Goal: Task Accomplishment & Management: Complete application form

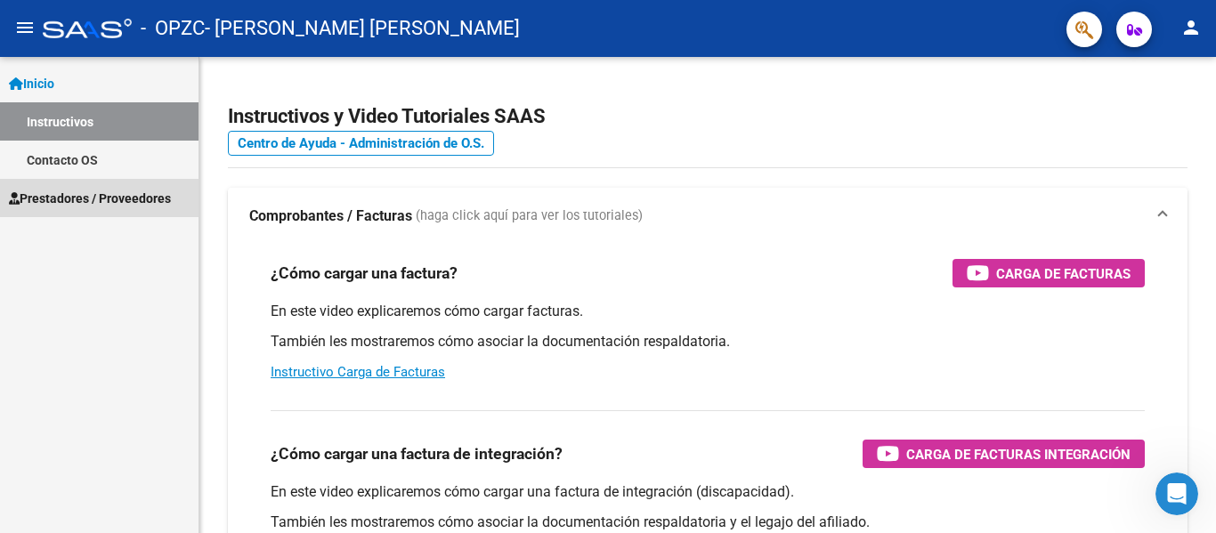
click at [81, 198] on span "Prestadores / Proveedores" at bounding box center [90, 199] width 162 height 20
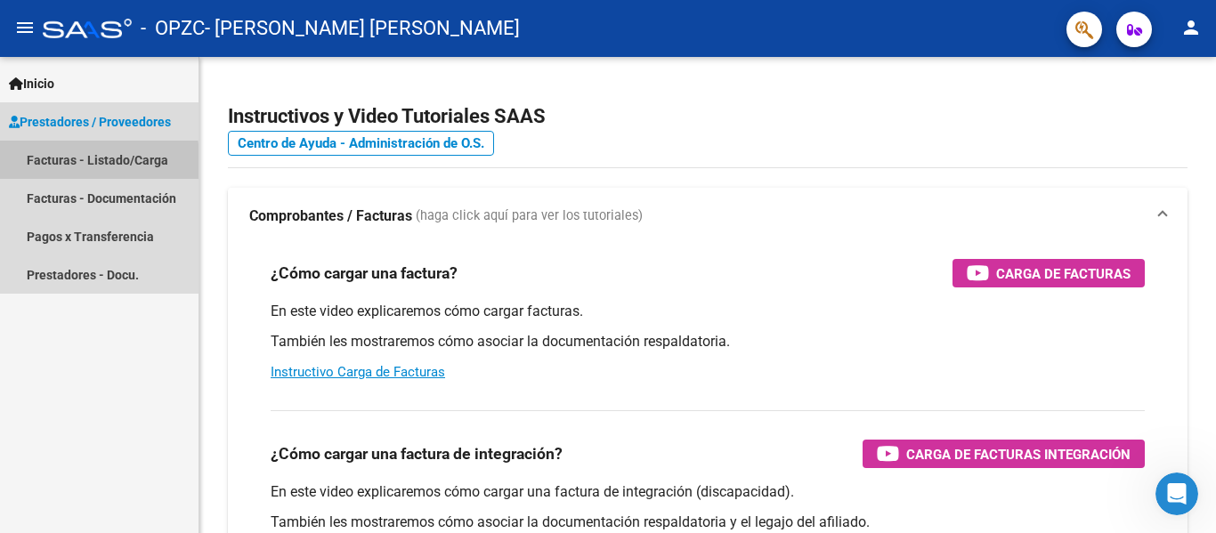
click at [69, 165] on link "Facturas - Listado/Carga" at bounding box center [99, 160] width 198 height 38
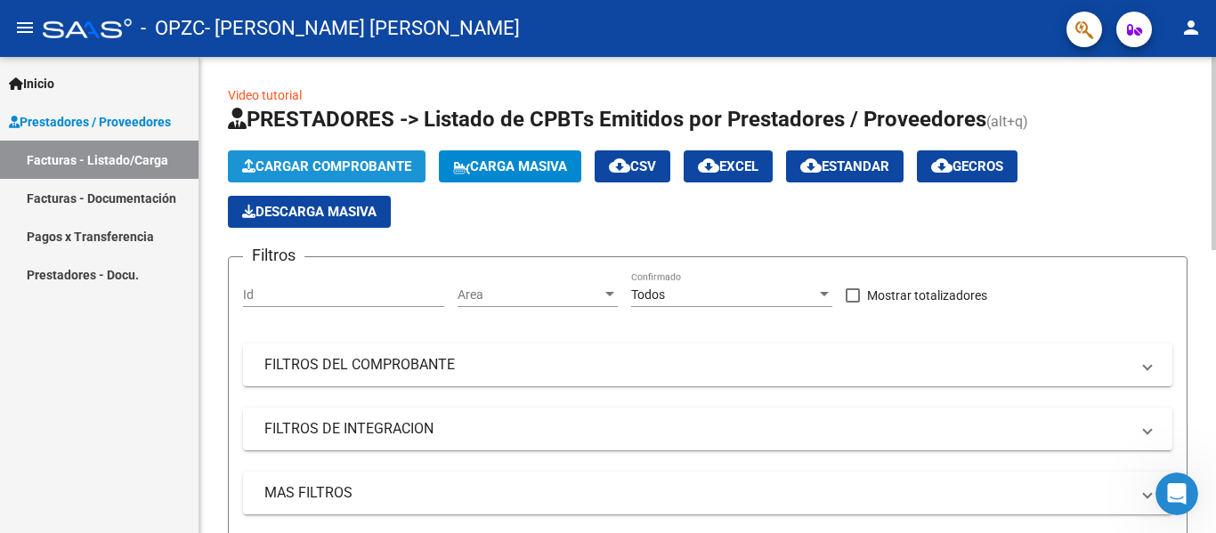
click at [303, 158] on button "Cargar Comprobante" at bounding box center [327, 166] width 198 height 32
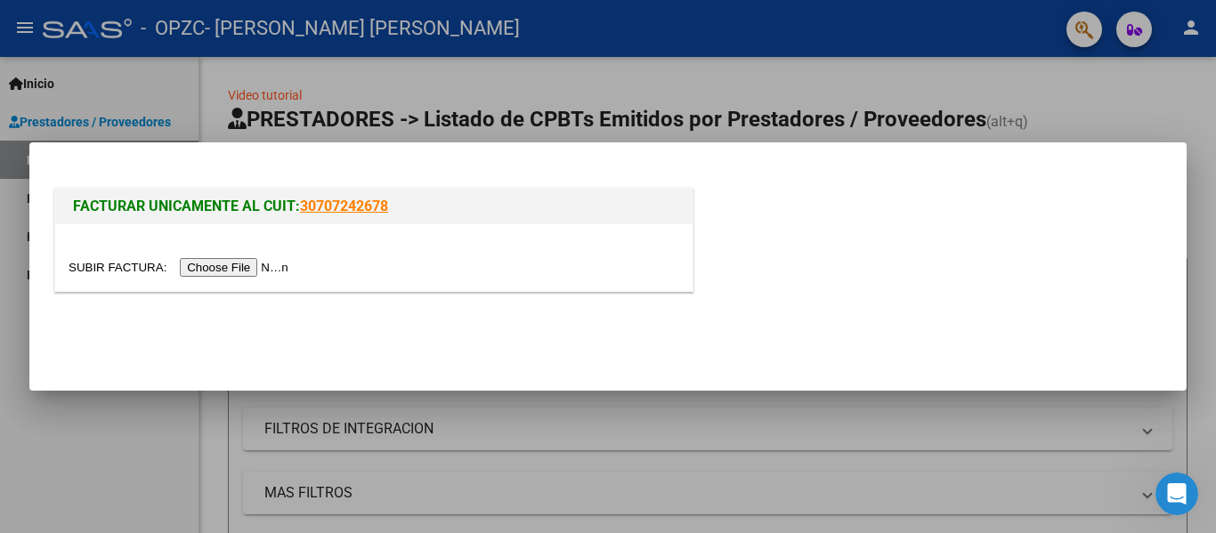
click at [249, 269] on input "file" at bounding box center [181, 267] width 225 height 19
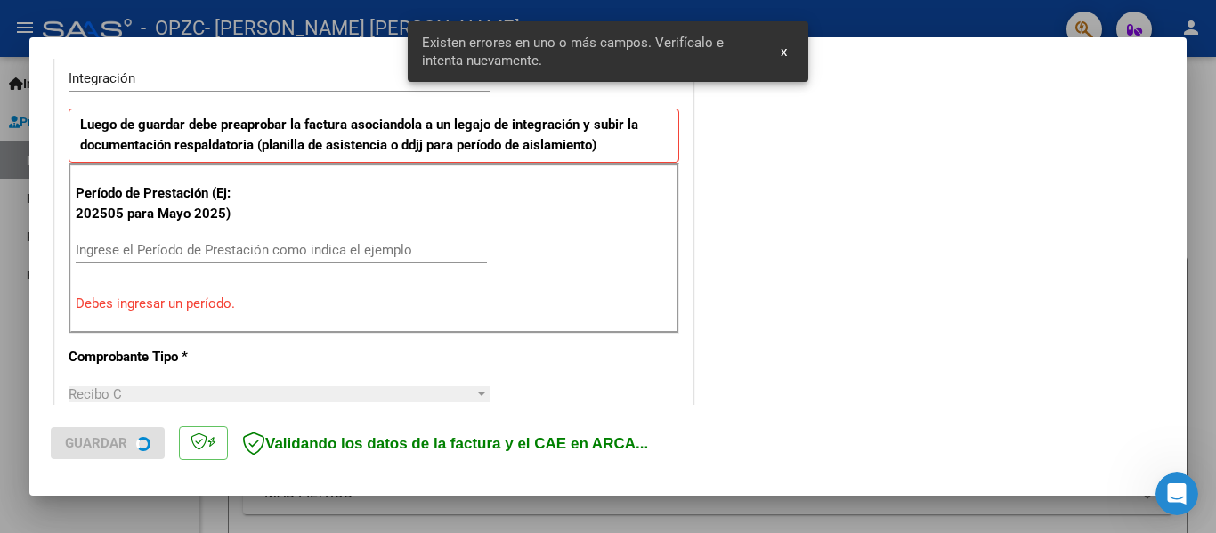
scroll to position [446, 0]
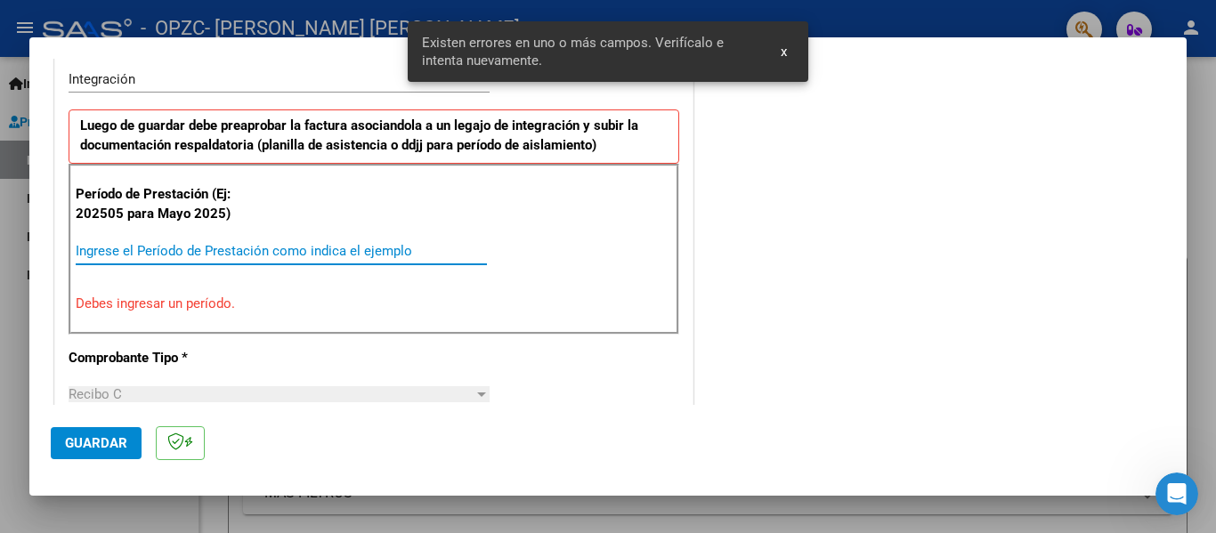
click at [210, 243] on input "Ingrese el Período de Prestación como indica el ejemplo" at bounding box center [281, 251] width 411 height 16
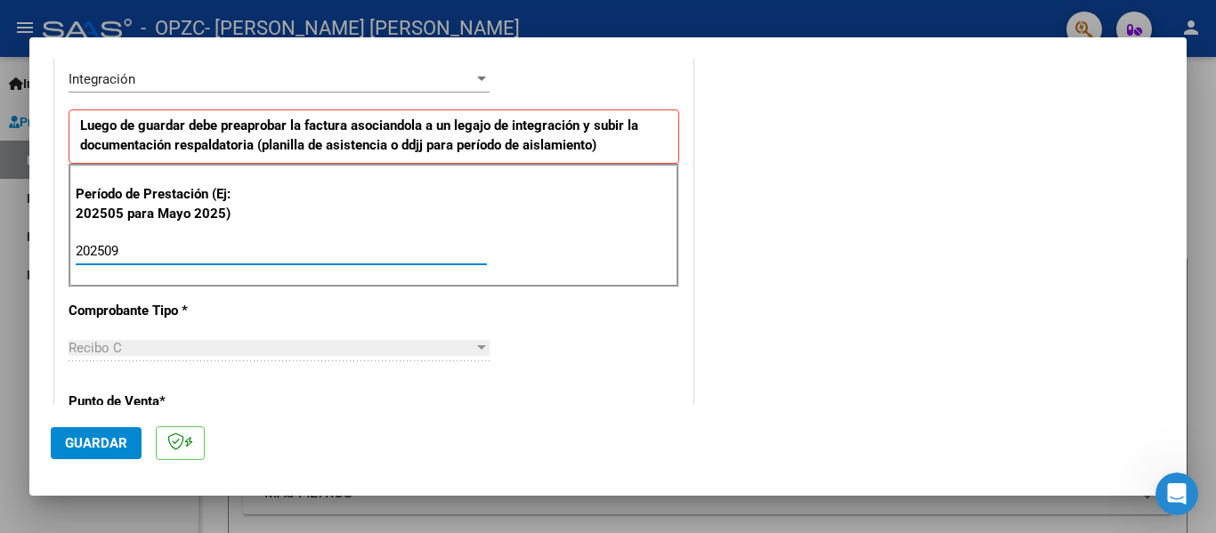
type input "202509"
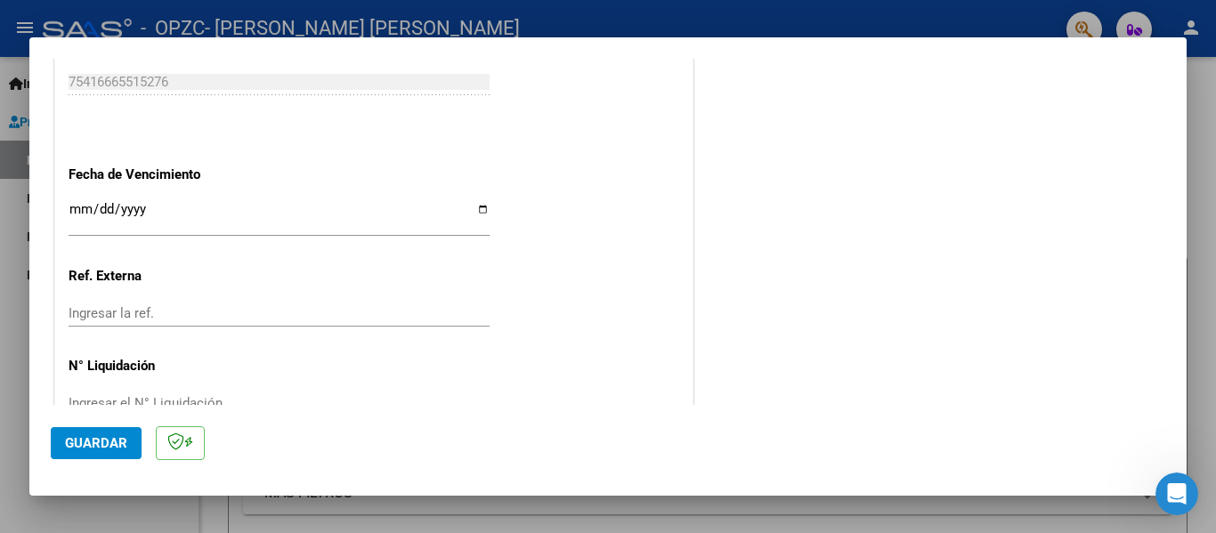
scroll to position [1220, 0]
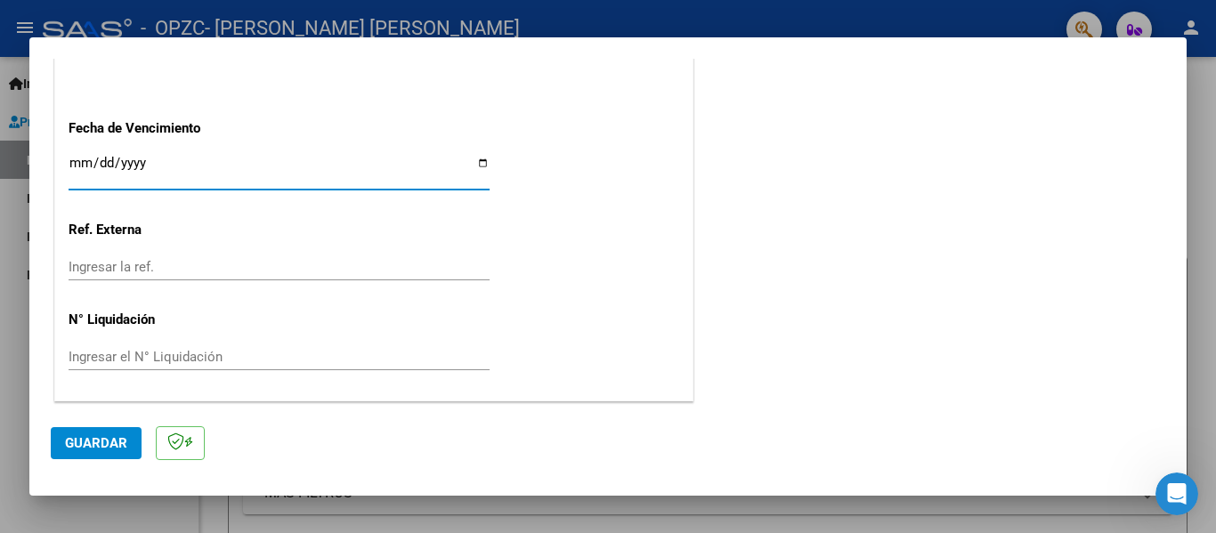
click at [478, 166] on input "Ingresar la fecha" at bounding box center [279, 170] width 421 height 28
type input "[DATE]"
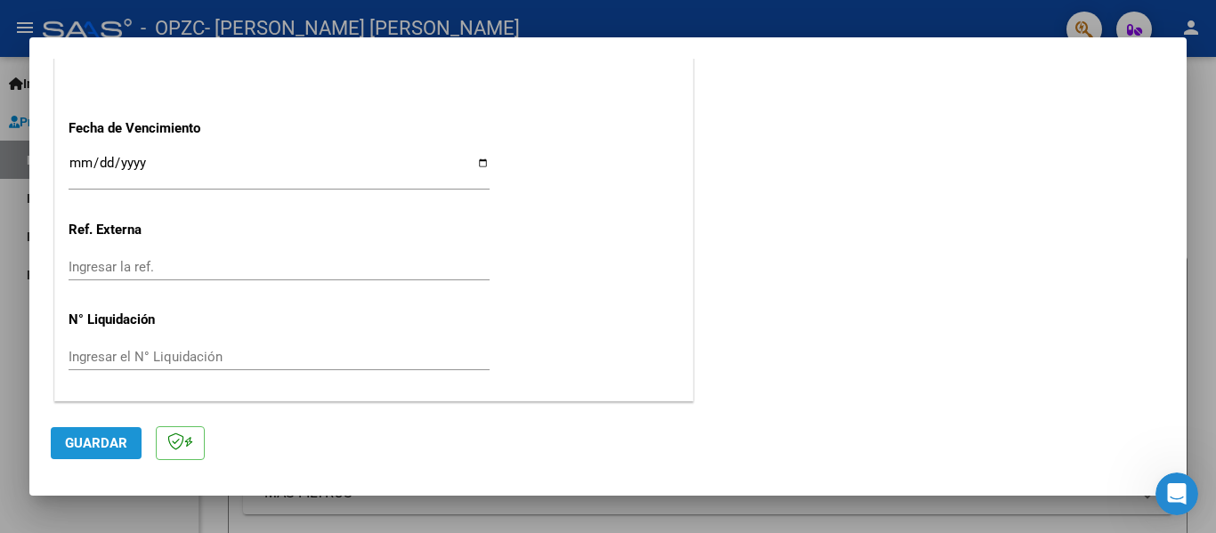
click at [101, 443] on span "Guardar" at bounding box center [96, 443] width 62 height 16
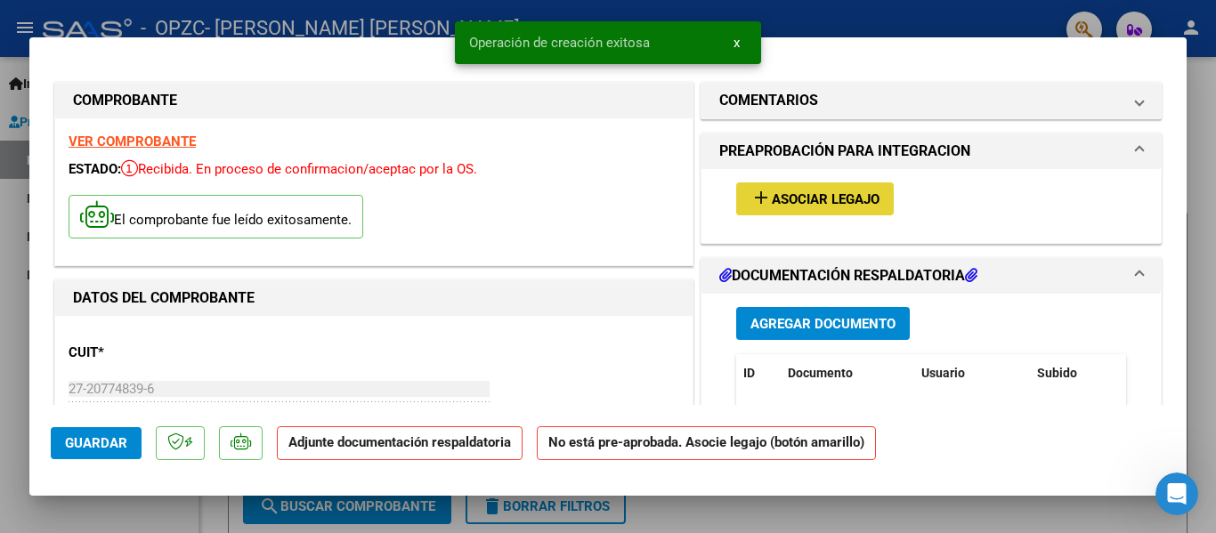
click at [788, 193] on span "Asociar Legajo" at bounding box center [826, 199] width 108 height 16
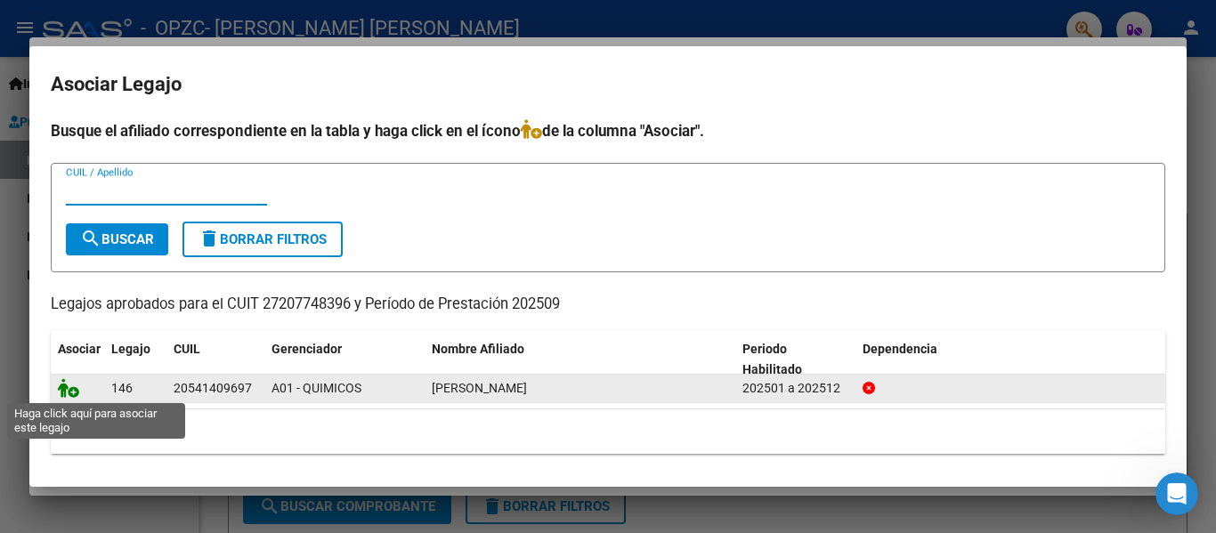
click at [71, 391] on icon at bounding box center [68, 388] width 21 height 20
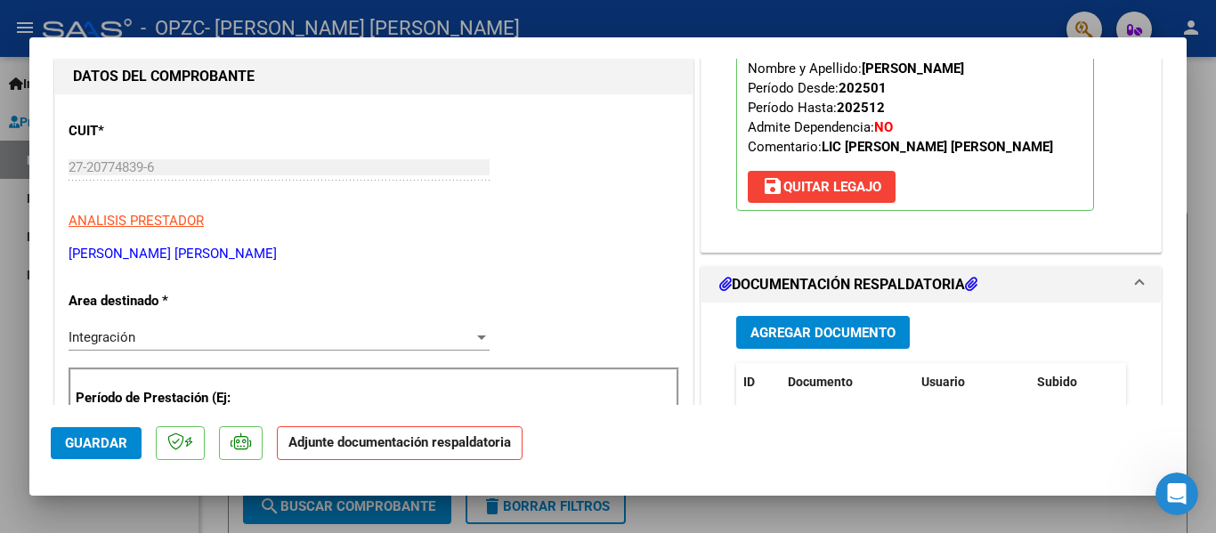
scroll to position [280, 0]
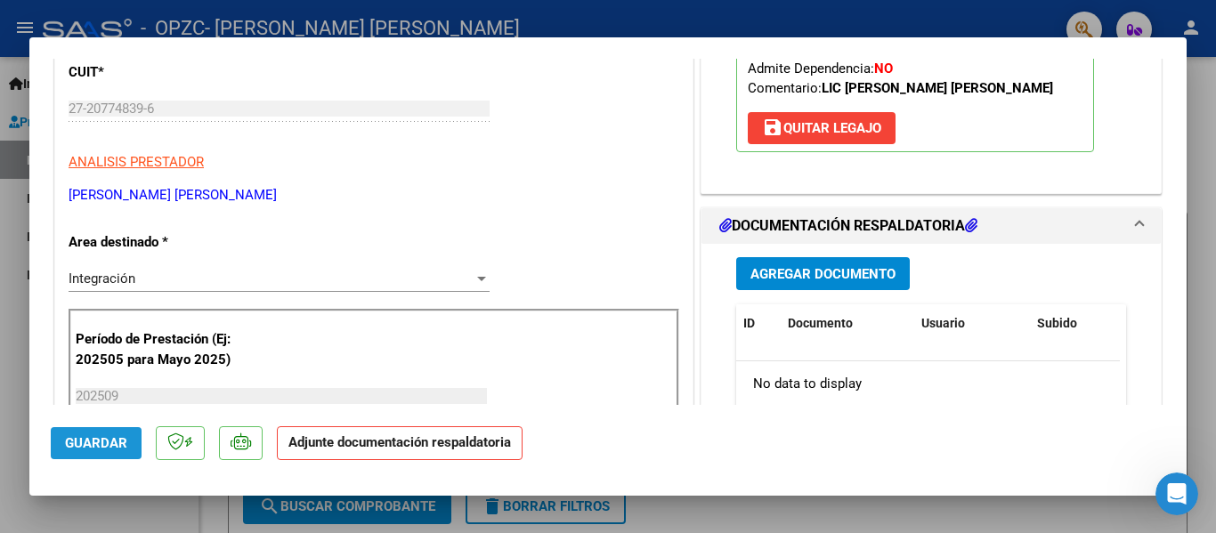
click at [118, 449] on span "Guardar" at bounding box center [96, 443] width 62 height 16
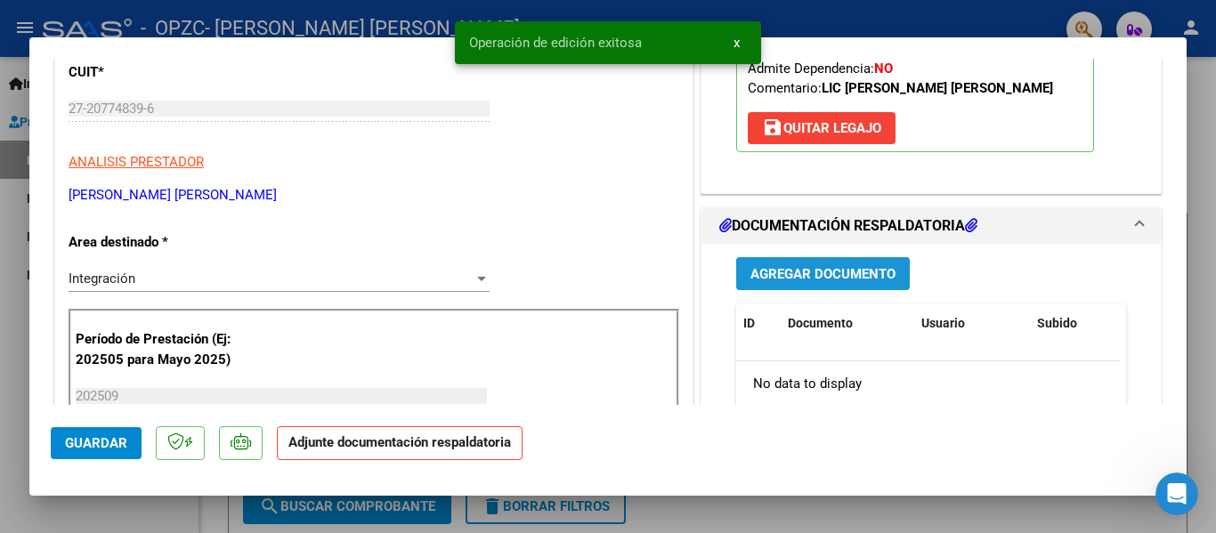
click at [813, 283] on button "Agregar Documento" at bounding box center [823, 273] width 174 height 33
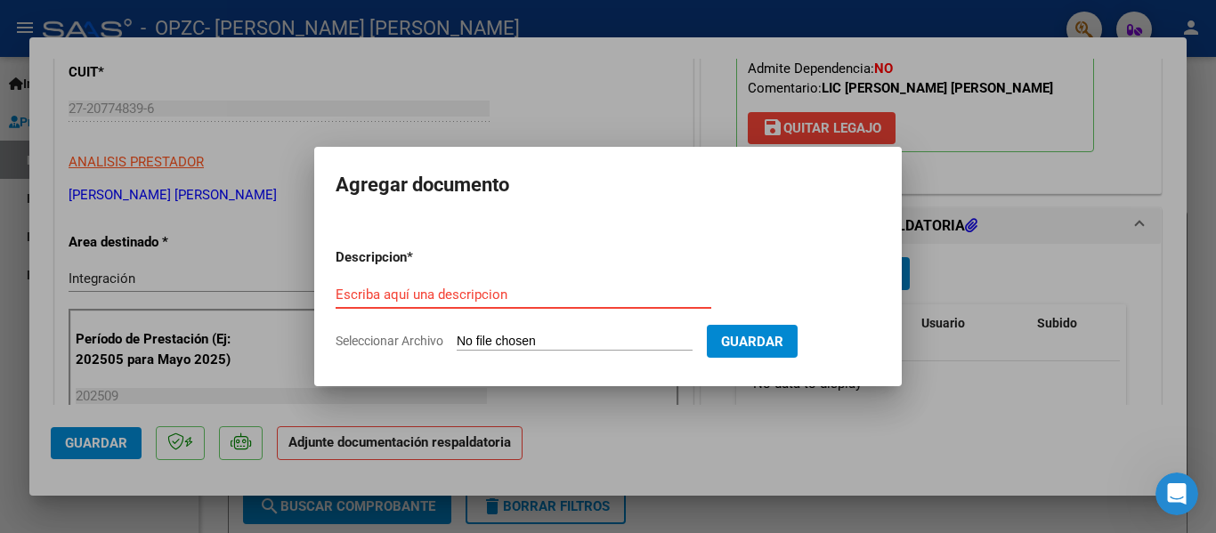
click at [604, 342] on input "Seleccionar Archivo" at bounding box center [575, 342] width 236 height 17
type input "C:\fakepath\27207748396_015_00002_00001092.pdf"
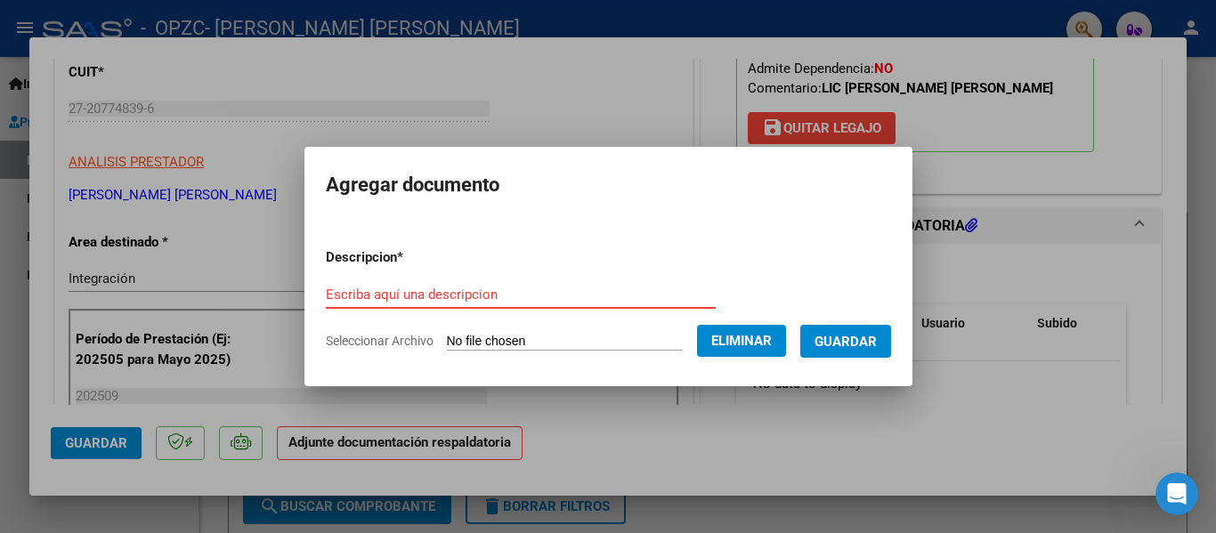
click at [489, 297] on input "Escriba aquí una descripcion" at bounding box center [521, 295] width 390 height 16
type input "Recibo"
click at [858, 345] on span "Guardar" at bounding box center [845, 342] width 62 height 16
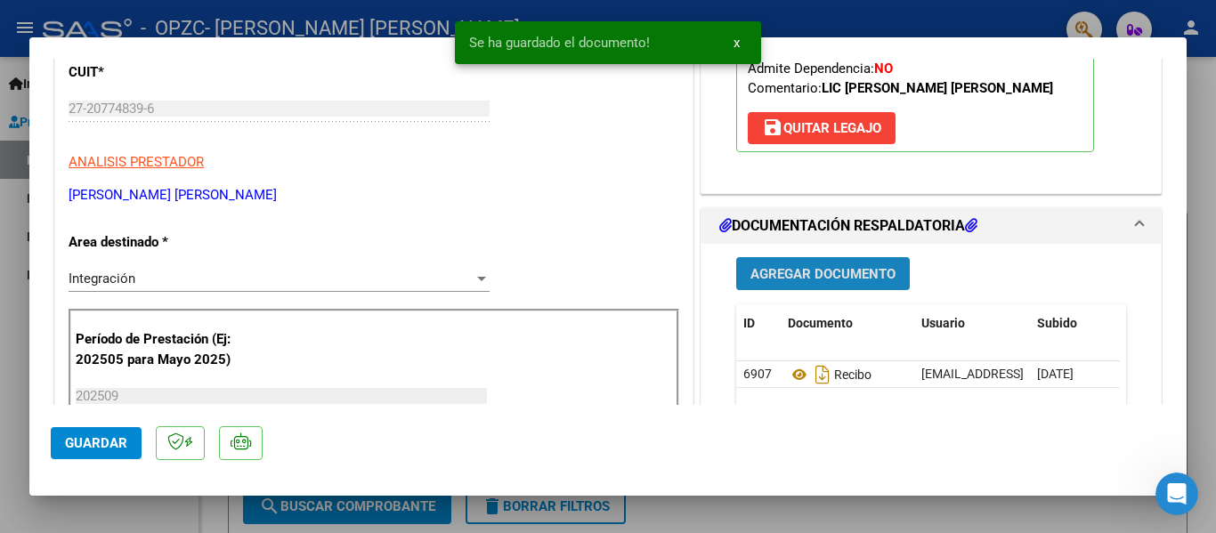
click at [776, 273] on span "Agregar Documento" at bounding box center [822, 274] width 145 height 16
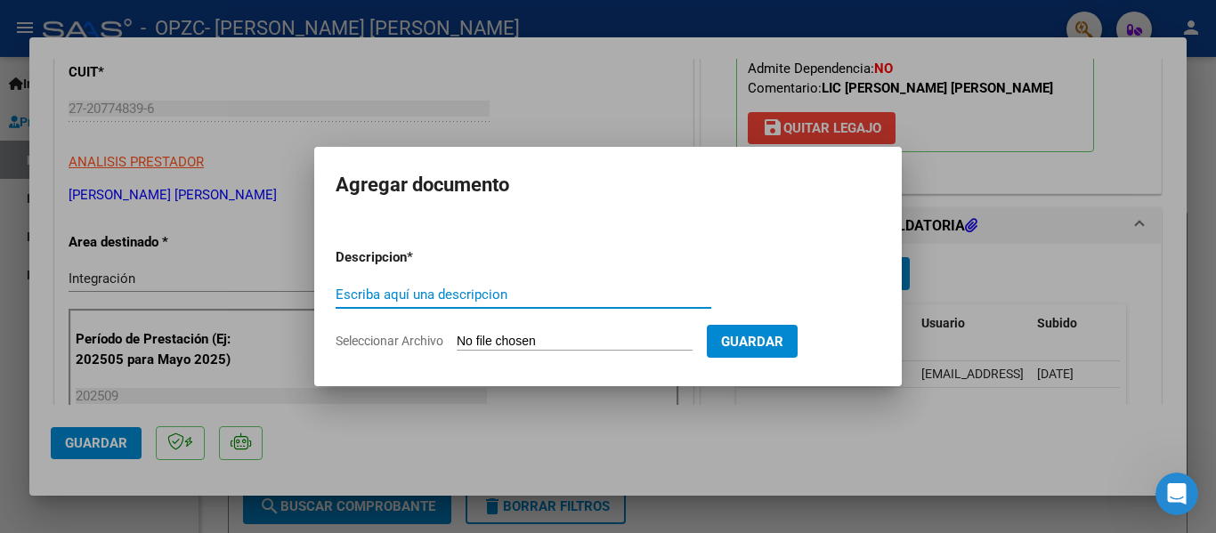
click at [472, 300] on input "Escriba aquí una descripcion" at bounding box center [523, 295] width 376 height 16
type input "Asistencia [PERSON_NAME] 09-2025"
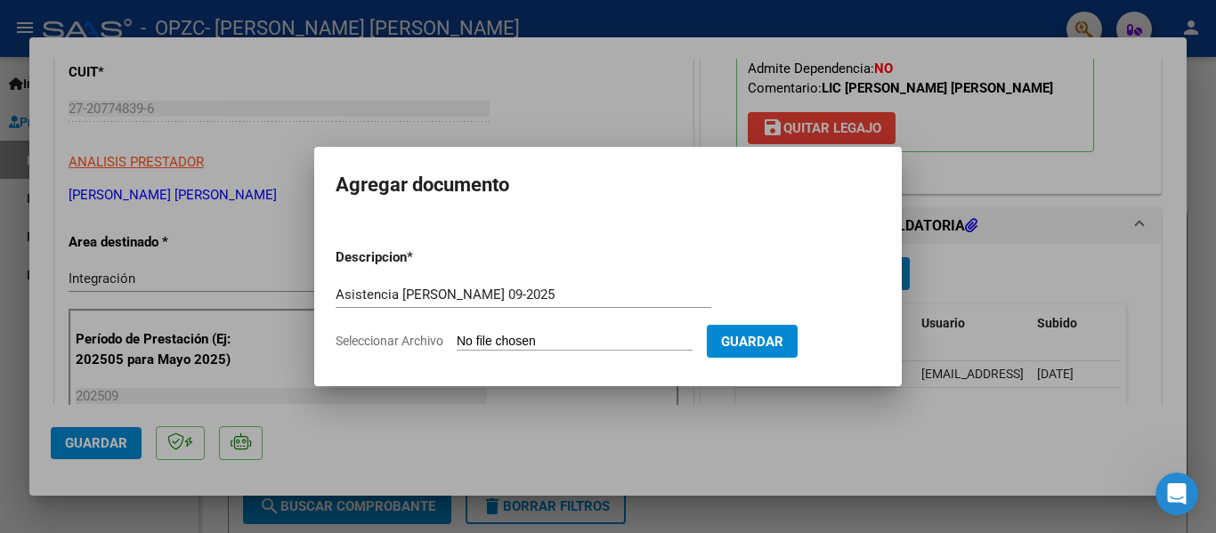
click at [468, 339] on input "Seleccionar Archivo" at bounding box center [575, 342] width 236 height 17
type input "C:\fakepath\Asistencia [PERSON_NAME], 9-25.pdf"
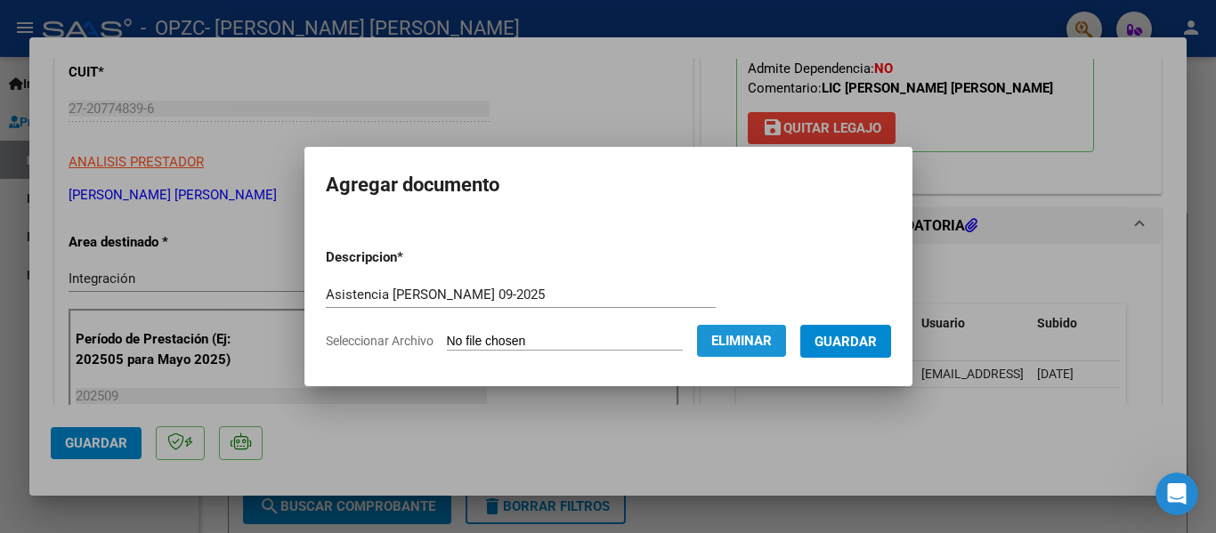
click at [771, 346] on span "Eliminar" at bounding box center [741, 341] width 61 height 16
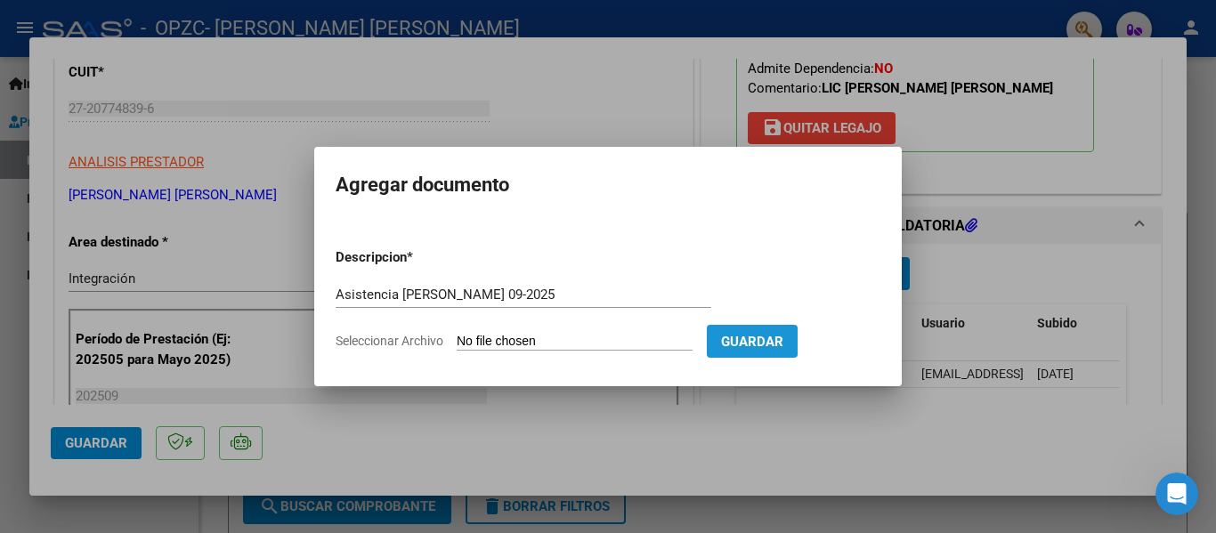
click at [771, 346] on span "Guardar" at bounding box center [752, 342] width 62 height 16
click at [477, 340] on input "Seleccionar Archivo" at bounding box center [575, 342] width 236 height 17
type input "C:\fakepath\Asistencia [PERSON_NAME], 9-25.pdf"
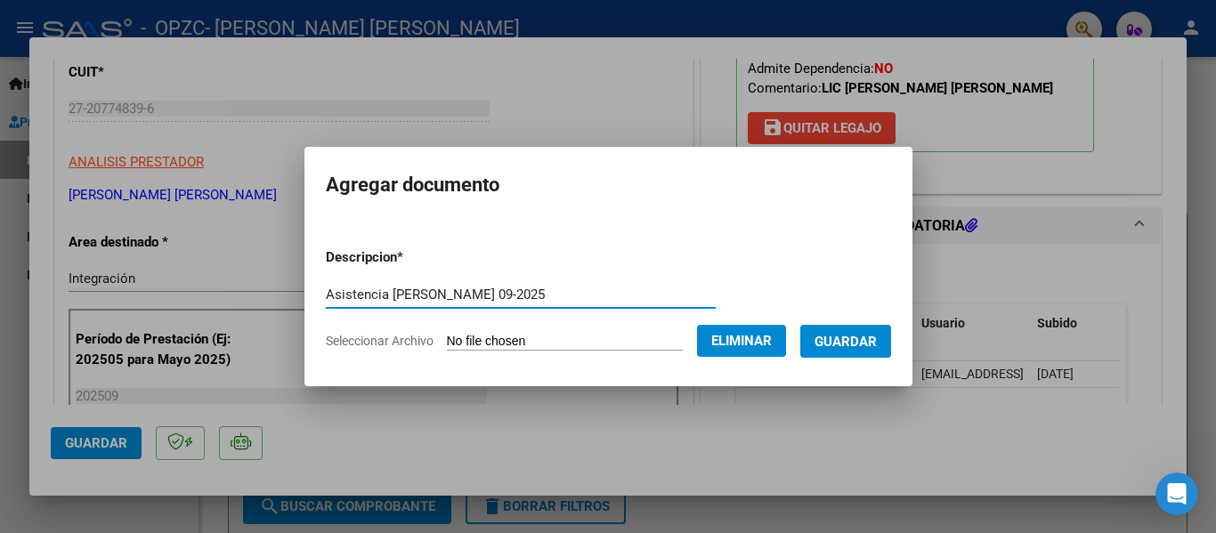
click at [427, 294] on input "Asistencia [PERSON_NAME] 09-2025" at bounding box center [521, 295] width 390 height 16
click at [444, 295] on input "Asistencia [PERSON_NAME], 09-2025" at bounding box center [521, 295] width 390 height 16
type input "Asistencia [PERSON_NAME], 9-2025"
click at [862, 346] on span "Guardar" at bounding box center [845, 342] width 62 height 16
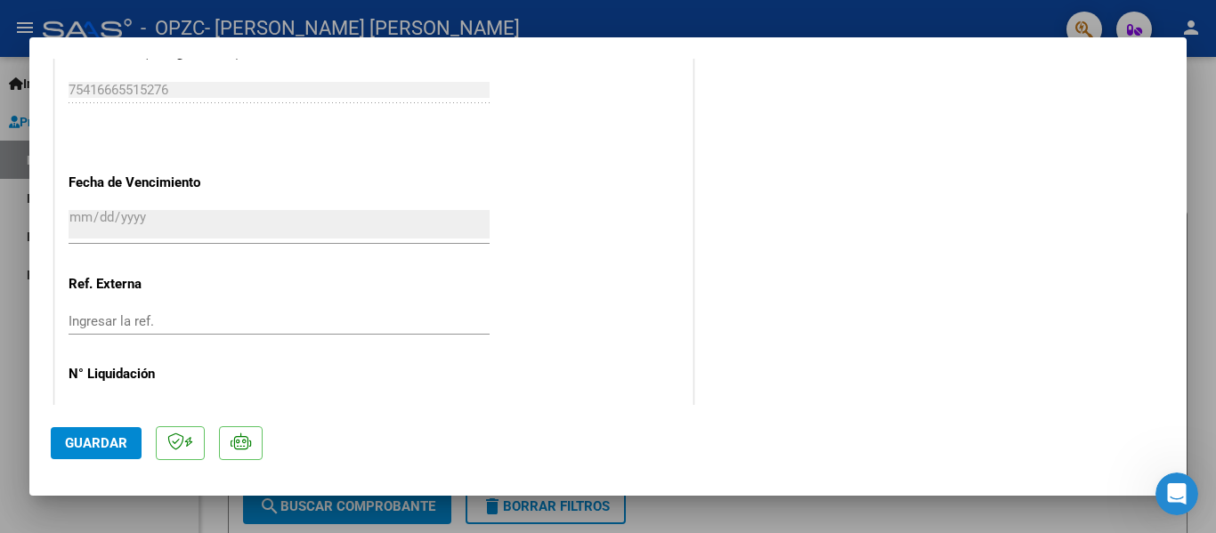
scroll to position [1247, 0]
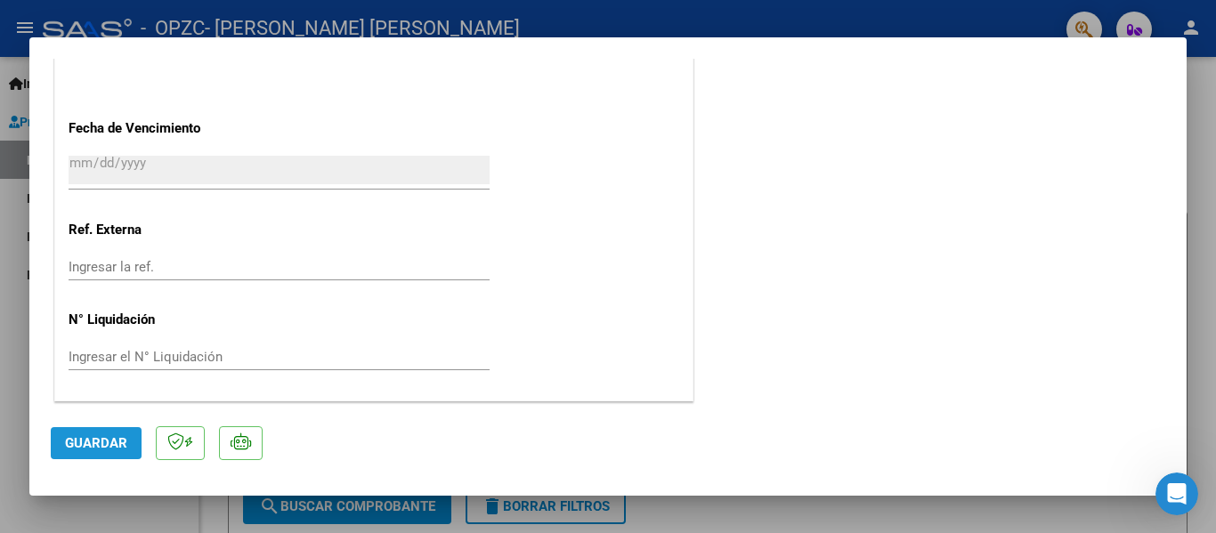
click at [85, 441] on span "Guardar" at bounding box center [96, 443] width 62 height 16
